Goal: Navigation & Orientation: Find specific page/section

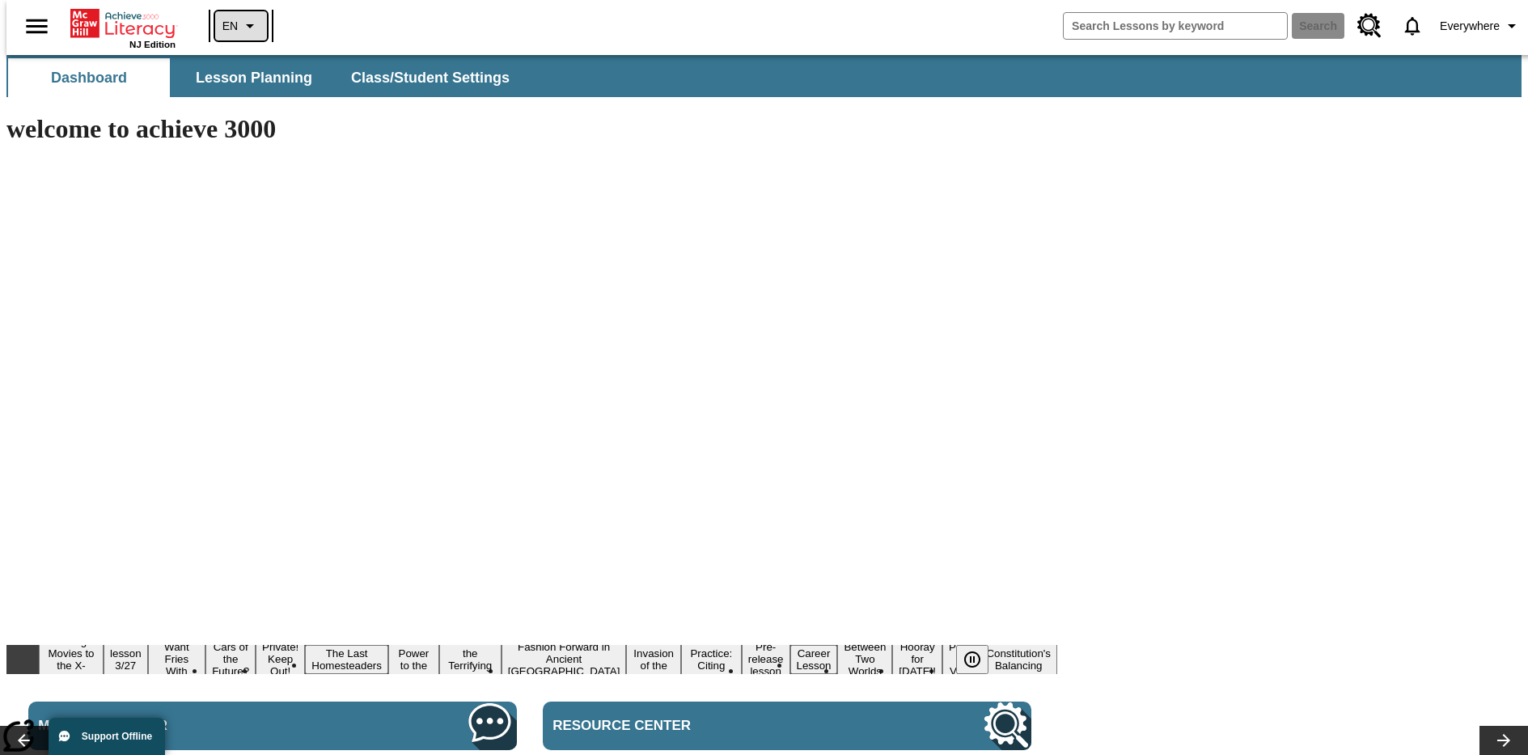
click at [240, 26] on icon "Language: EN, Select a language" at bounding box center [249, 25] width 19 height 19
